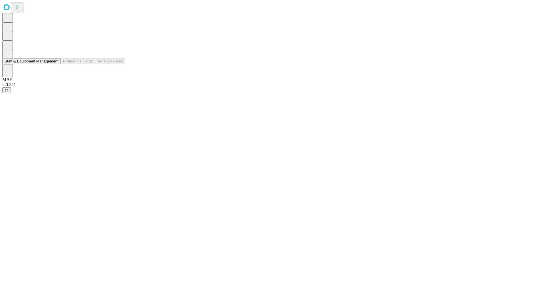
click at [55, 64] on button "Staff & Equipment Management" at bounding box center [31, 61] width 59 height 6
